Goal: Task Accomplishment & Management: Use online tool/utility

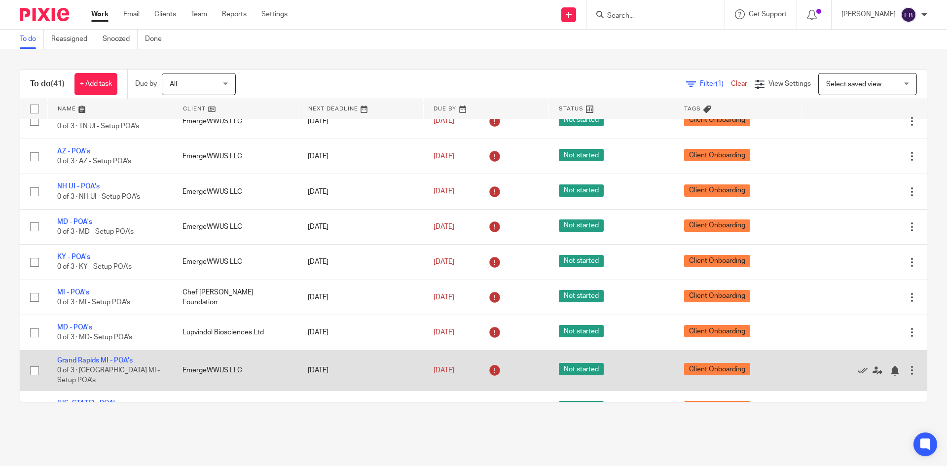
scroll to position [1220, 0]
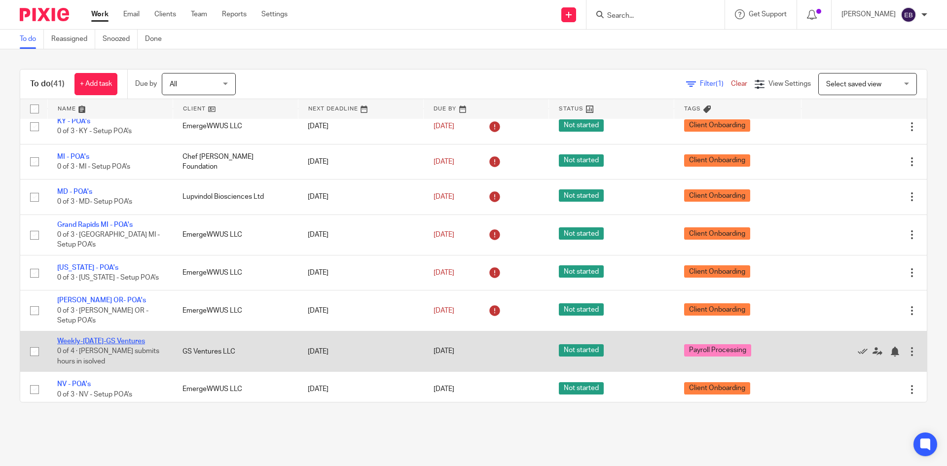
click at [97, 338] on link "Weekly-[DATE]-GS Ventures" at bounding box center [101, 341] width 88 height 7
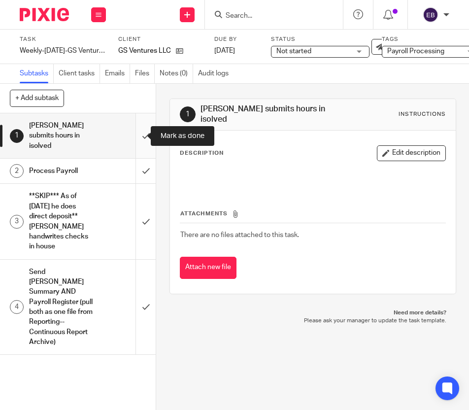
click at [138, 134] on input "submit" at bounding box center [78, 135] width 156 height 45
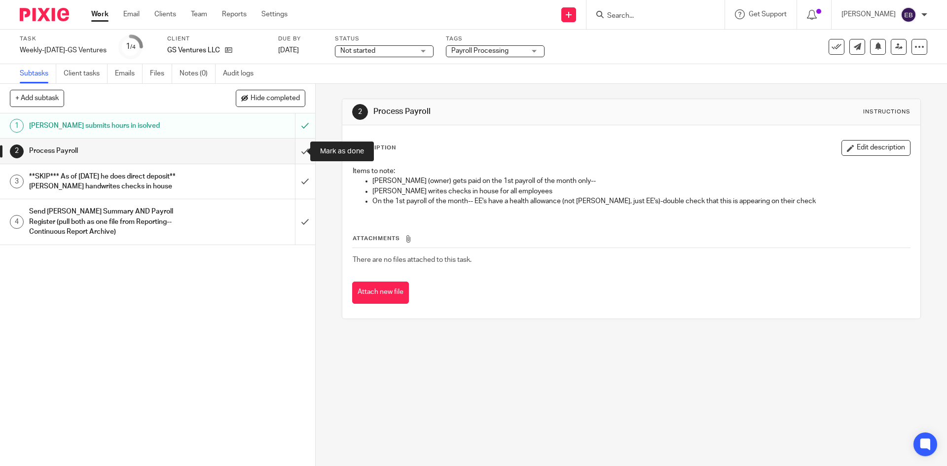
click at [294, 151] on input "submit" at bounding box center [157, 151] width 315 height 25
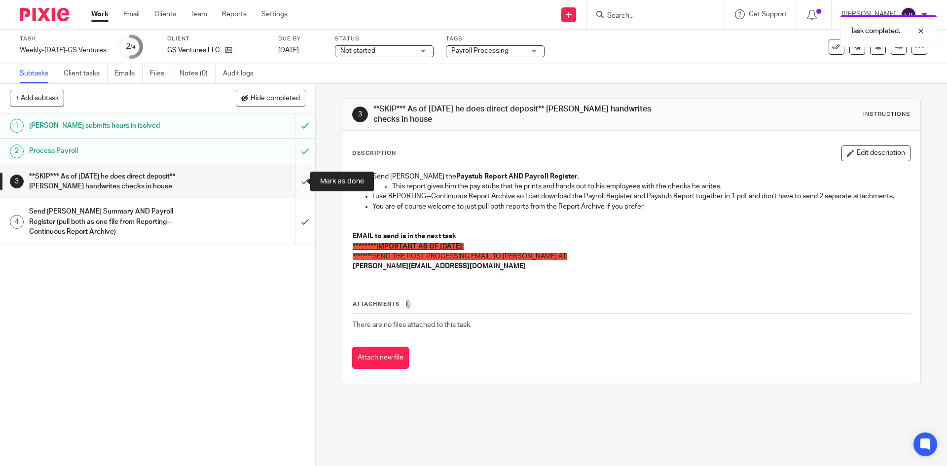
click at [289, 181] on input "submit" at bounding box center [157, 181] width 315 height 35
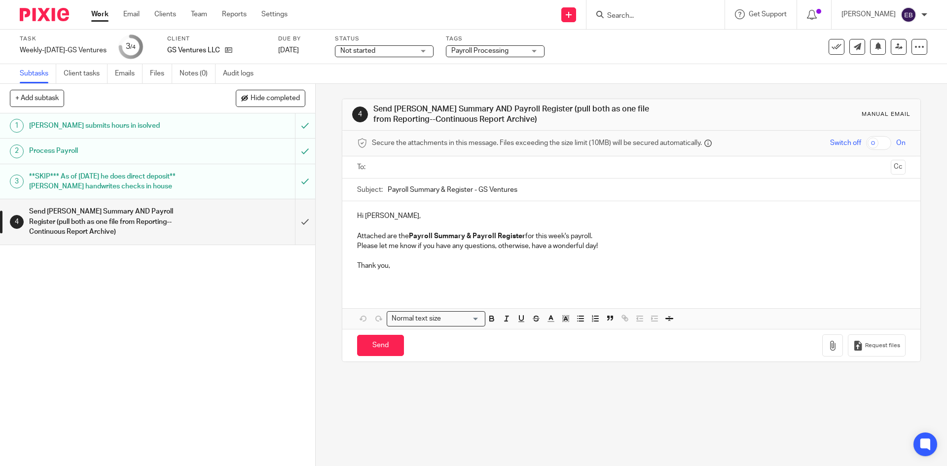
click at [388, 191] on input "Payroll Summary & Register - GS Ventures" at bounding box center [646, 190] width 517 height 22
type input "8/22/2025 Payroll Summary & Register - GS Ventures"
click at [378, 271] on p at bounding box center [631, 276] width 548 height 10
click at [443, 169] on input "text" at bounding box center [630, 167] width 511 height 11
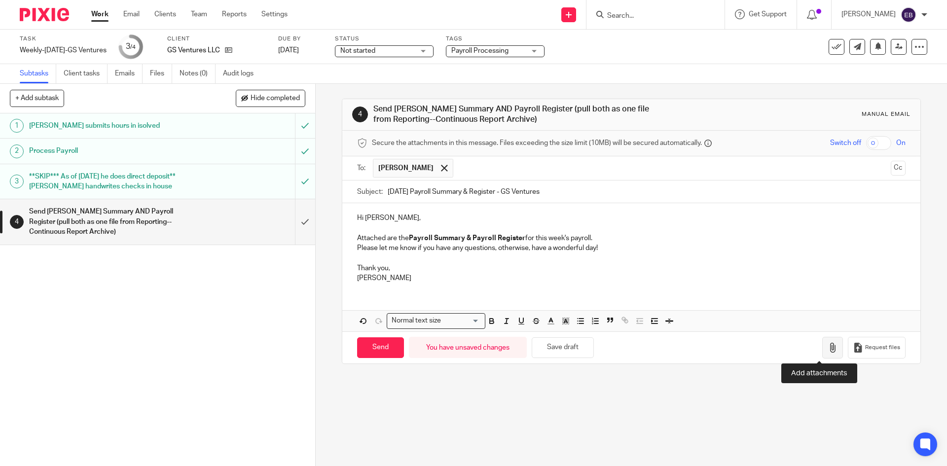
click at [827, 344] on icon "button" at bounding box center [832, 348] width 10 height 10
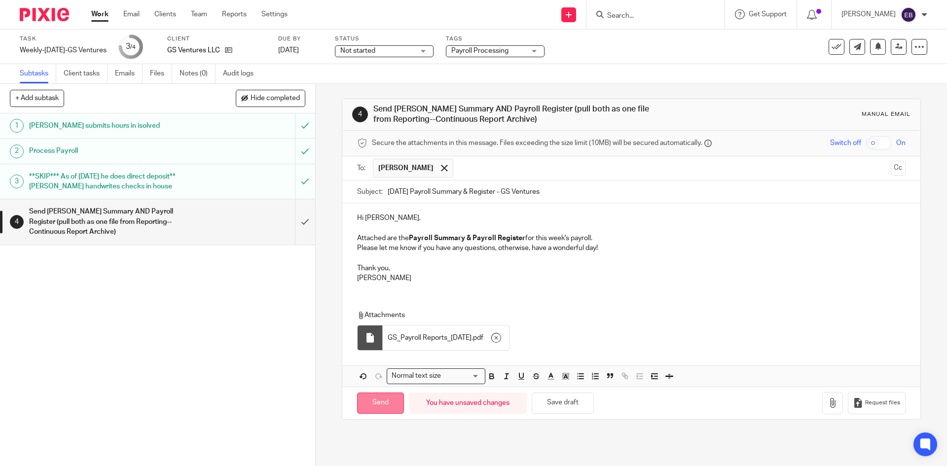
click at [373, 401] on input "Send" at bounding box center [380, 403] width 47 height 21
type input "Sent"
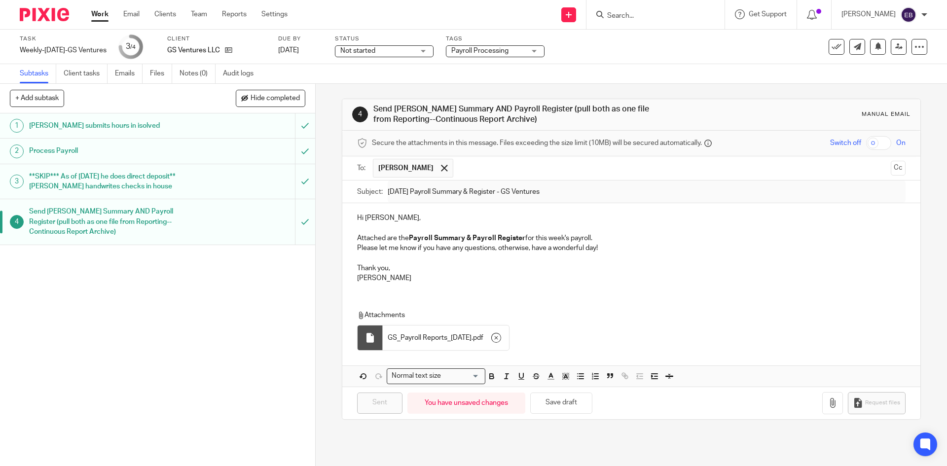
click at [97, 15] on link "Work" at bounding box center [99, 14] width 17 height 10
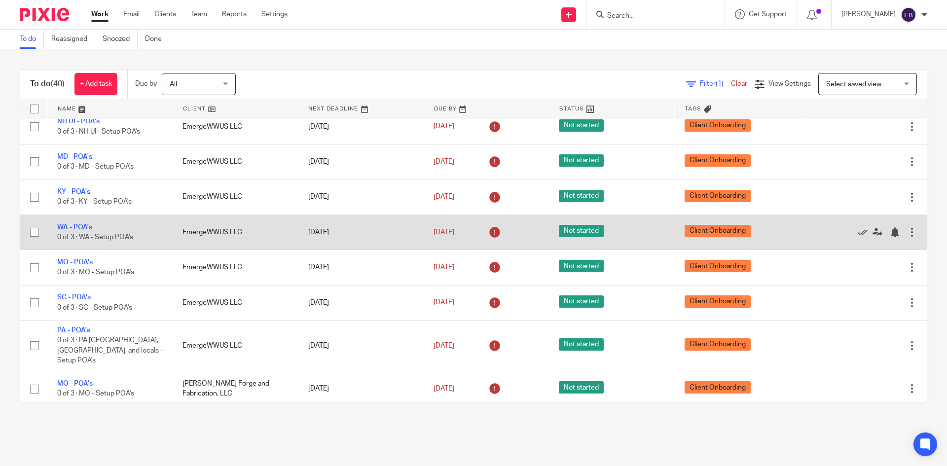
scroll to position [1180, 0]
